Goal: Information Seeking & Learning: Find specific fact

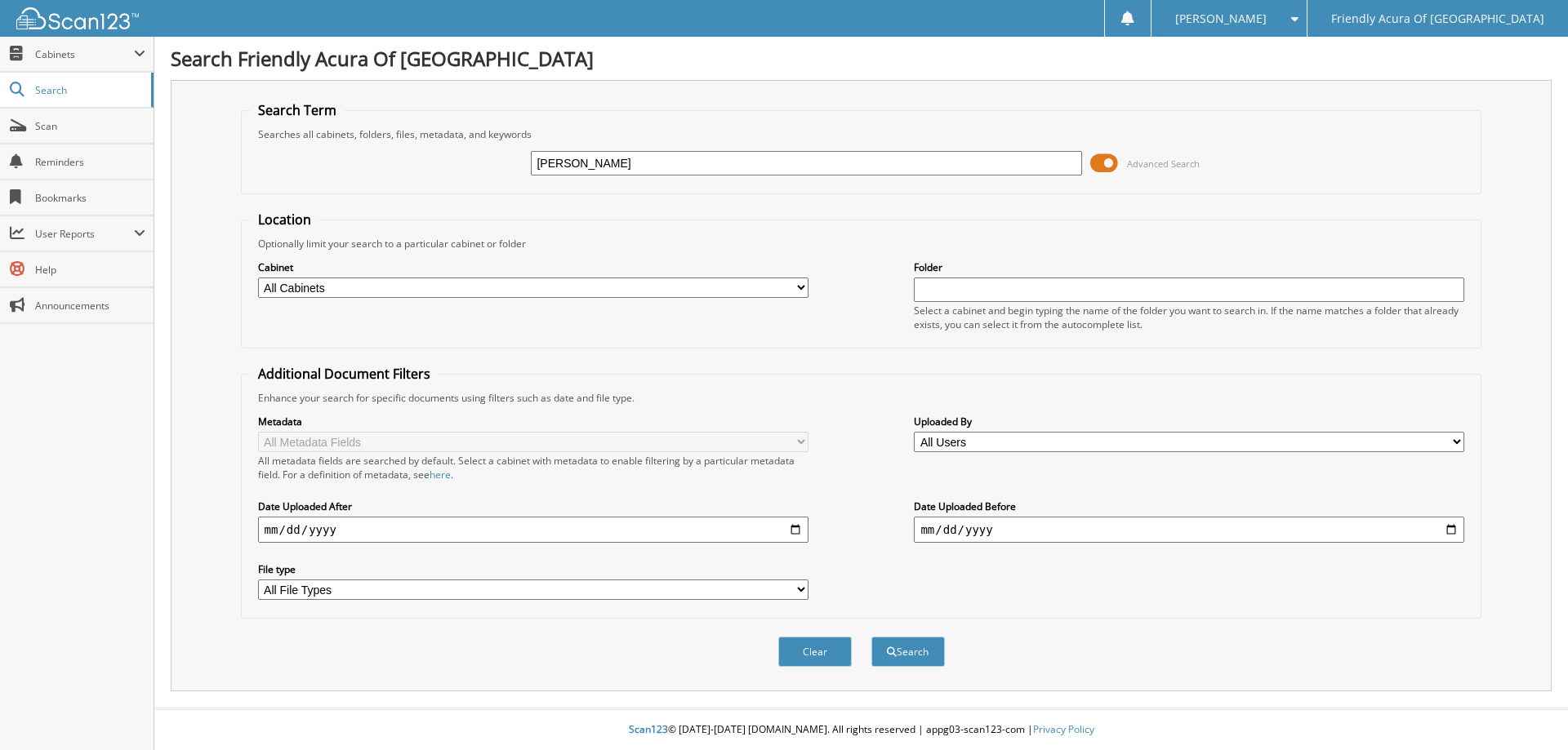
type input "[PERSON_NAME]"
click at [1093, 168] on span at bounding box center [1103, 162] width 28 height 24
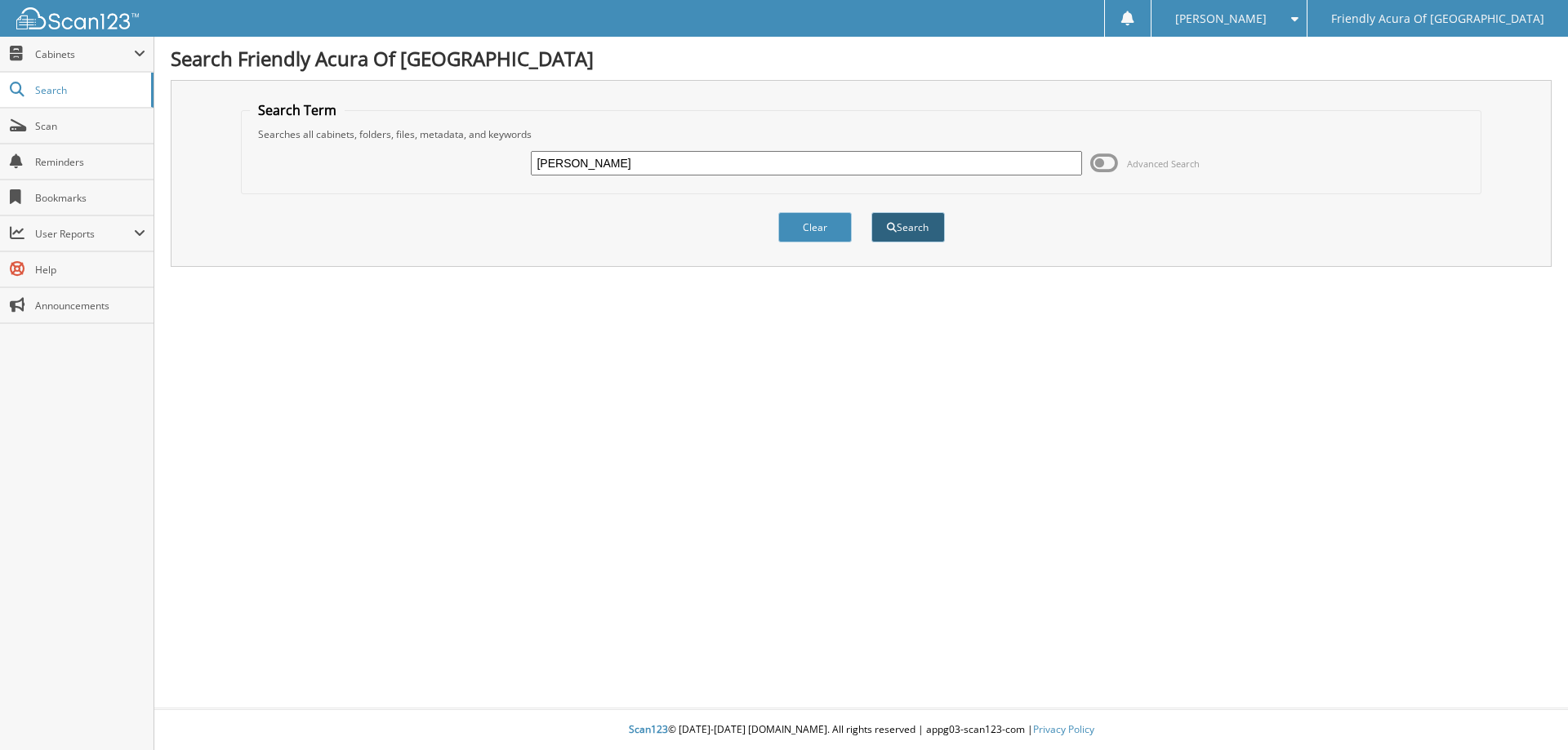
drag, startPoint x: 868, startPoint y: 233, endPoint x: 880, endPoint y: 234, distance: 12.0
click at [869, 233] on div "Clear Search" at bounding box center [861, 227] width 1241 height 66
click at [886, 235] on button "Search" at bounding box center [908, 227] width 73 height 30
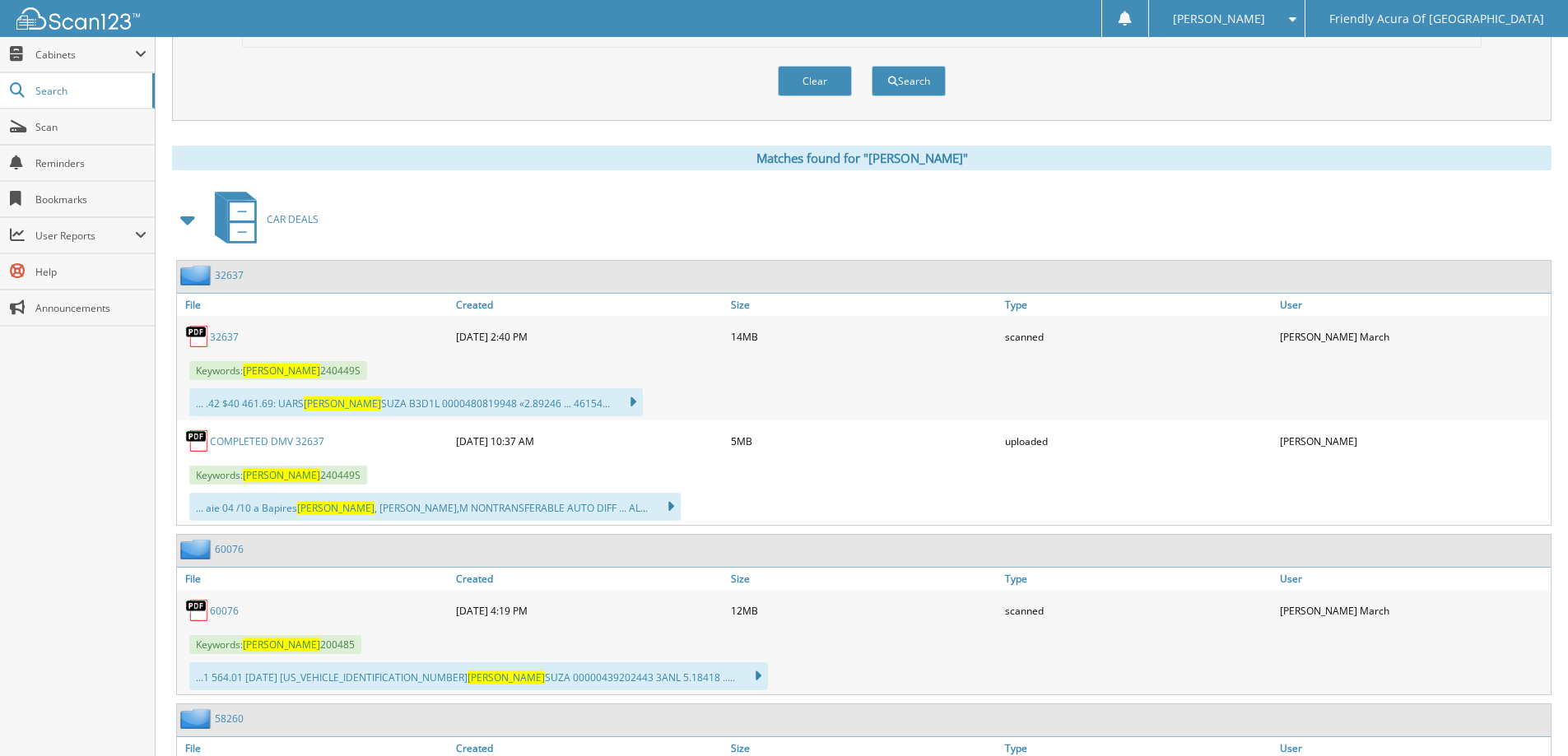
scroll to position [659, 0]
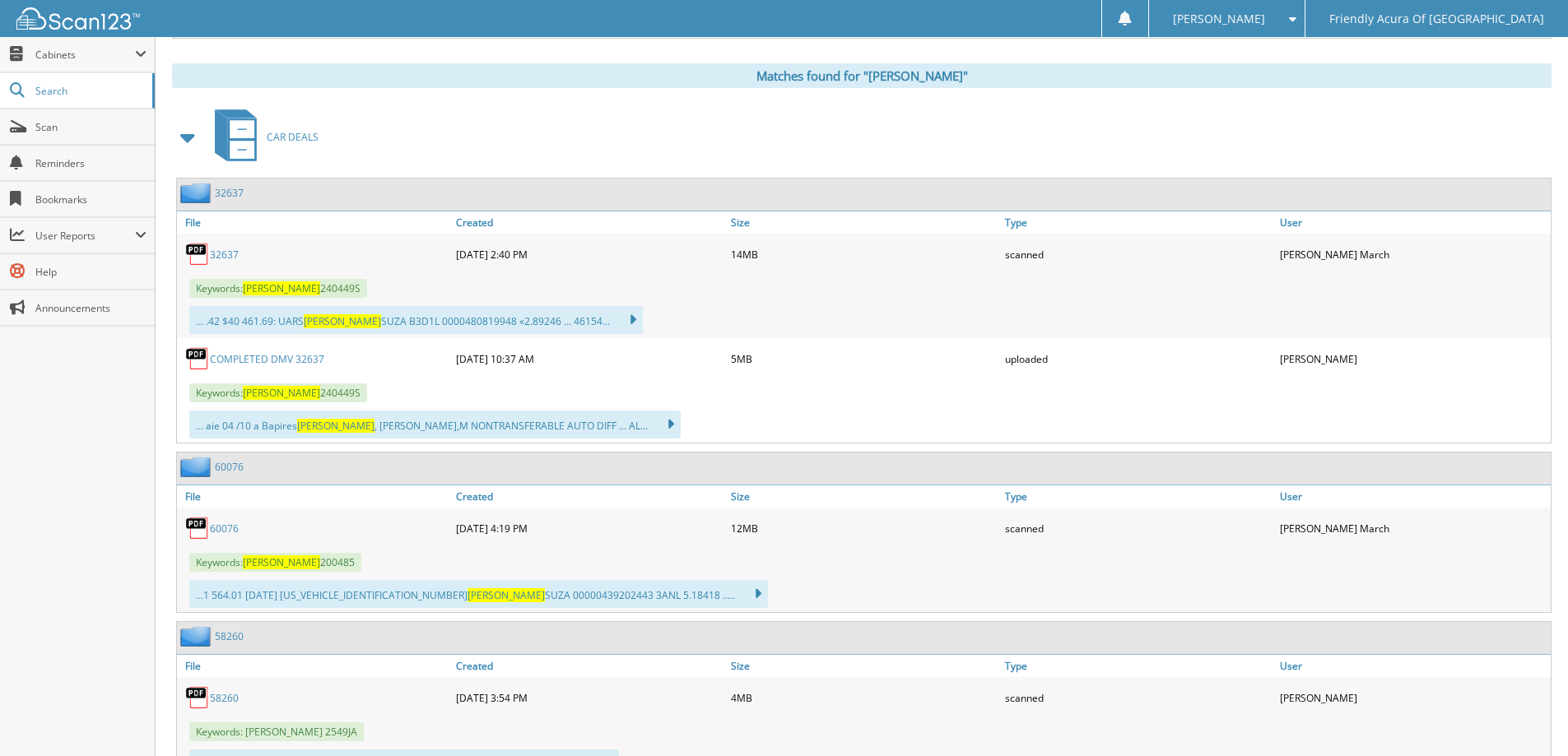
click at [217, 251] on link "32637" at bounding box center [224, 254] width 29 height 14
